Goal: Task Accomplishment & Management: Use online tool/utility

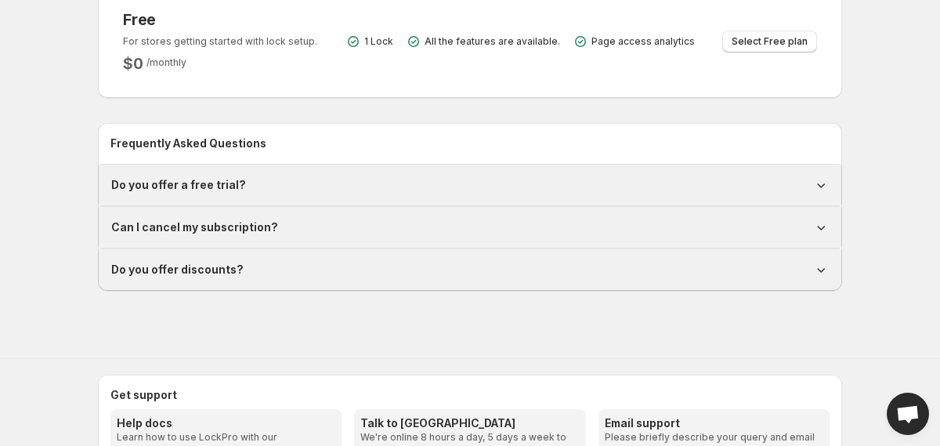
scroll to position [347, 0]
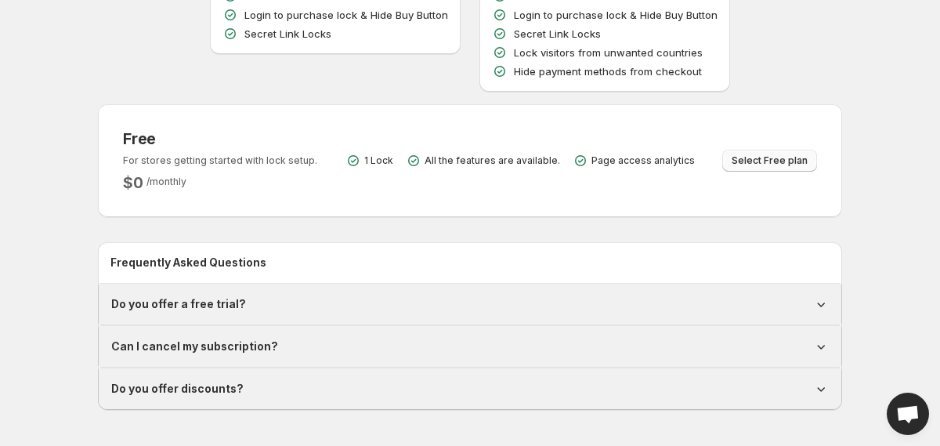
click at [786, 157] on span "Select Free plan" at bounding box center [770, 160] width 76 height 13
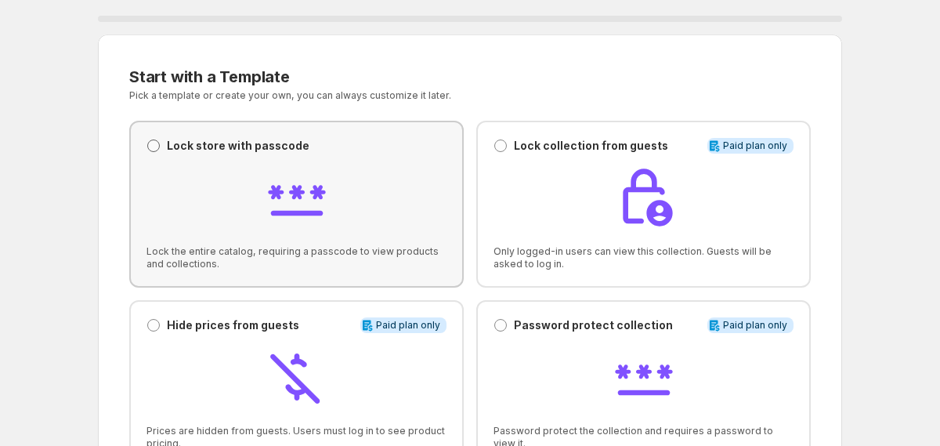
click at [157, 143] on span at bounding box center [153, 145] width 13 height 13
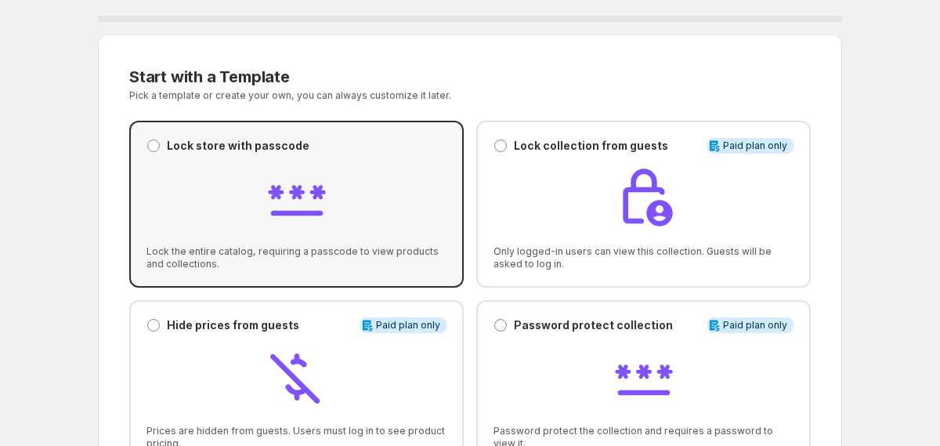
scroll to position [468, 0]
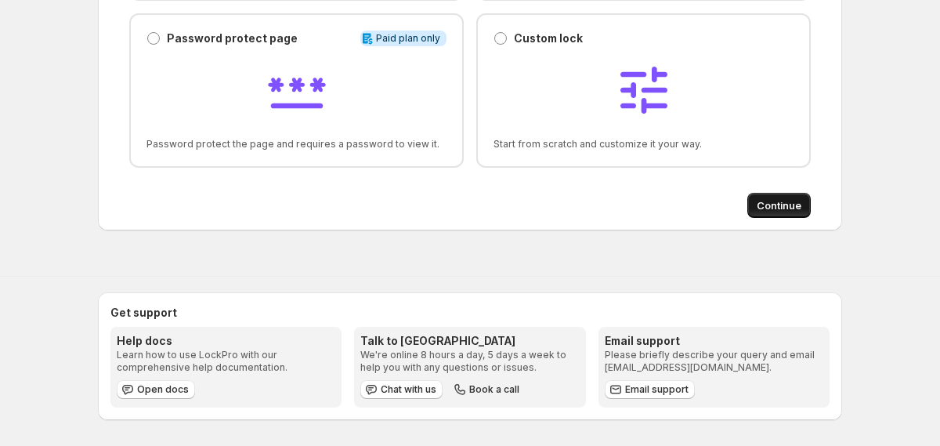
click at [766, 202] on span "Continue" at bounding box center [779, 205] width 45 height 16
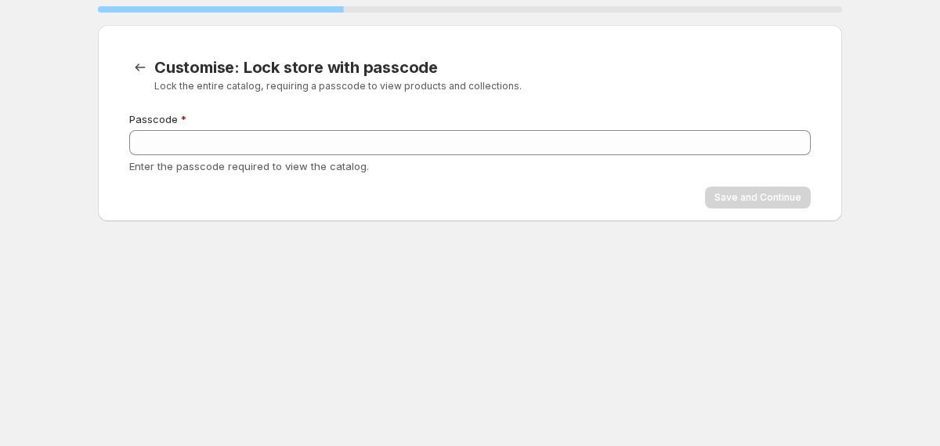
scroll to position [0, 0]
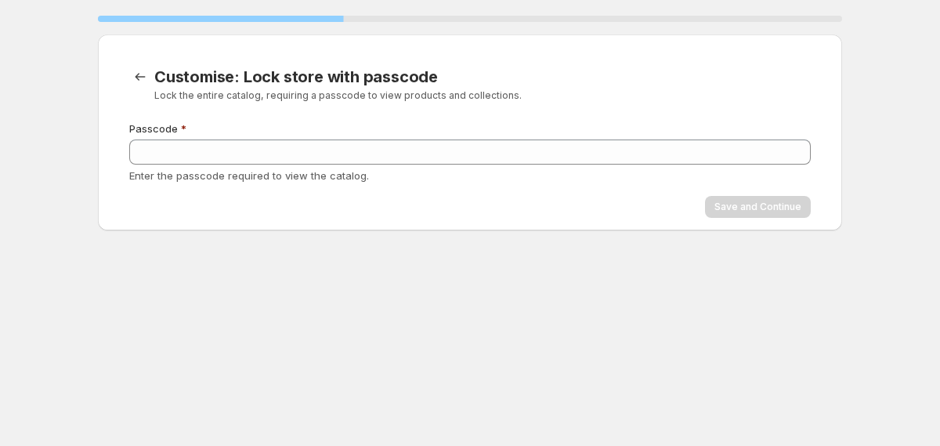
click at [309, 165] on div "Passcode Enter the passcode required to view the catalog." at bounding box center [470, 152] width 682 height 63
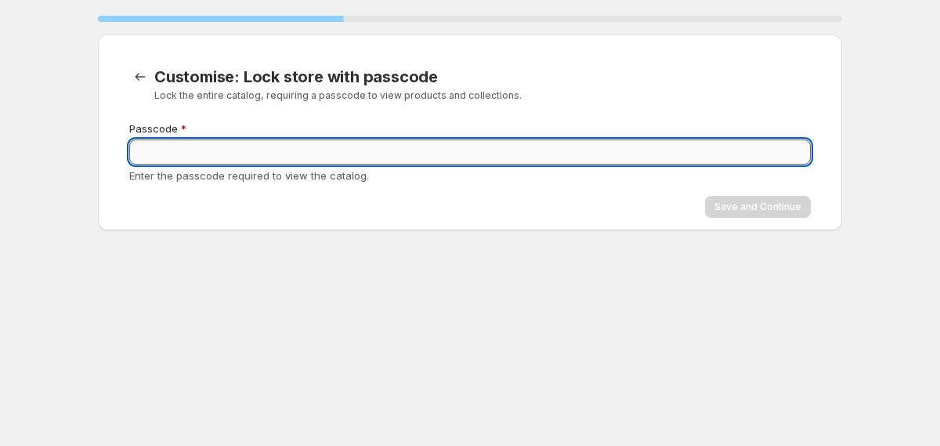
click at [313, 154] on input "Passcode" at bounding box center [470, 151] width 682 height 25
type input "****"
click at [737, 203] on span "Save and Continue" at bounding box center [757, 207] width 87 height 13
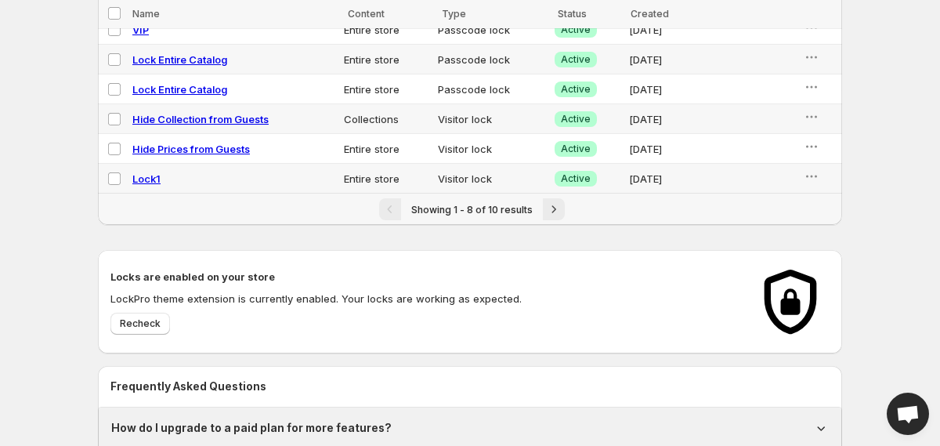
scroll to position [313, 0]
